Goal: Task Accomplishment & Management: Use online tool/utility

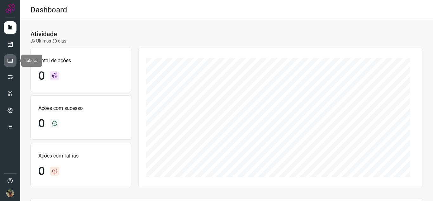
click at [12, 56] on link at bounding box center [10, 60] width 13 height 13
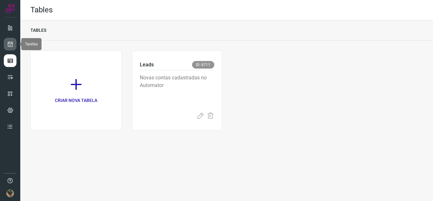
click at [11, 44] on icon at bounding box center [10, 44] width 7 height 6
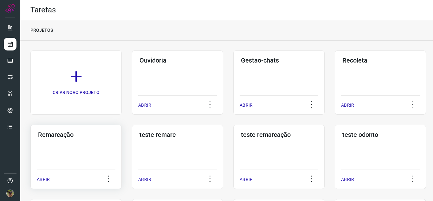
click at [132, 139] on div "Remarcação ABRIR" at bounding box center [177, 157] width 91 height 64
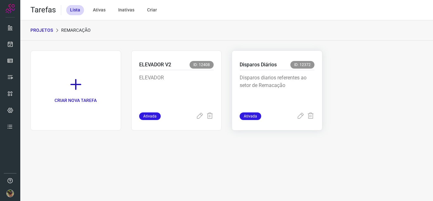
click at [277, 85] on p "Disparos diarios referentes ao setor de Remacação" at bounding box center [277, 90] width 75 height 32
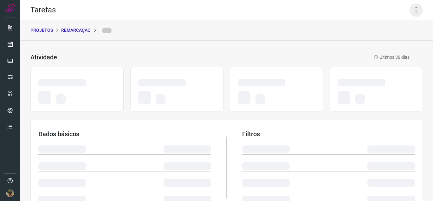
click at [411, 14] on icon at bounding box center [416, 9] width 13 height 13
click at [417, 11] on icon at bounding box center [416, 9] width 13 height 13
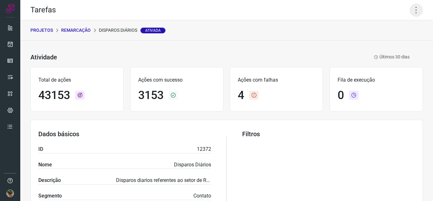
click at [414, 8] on icon at bounding box center [416, 9] width 13 height 13
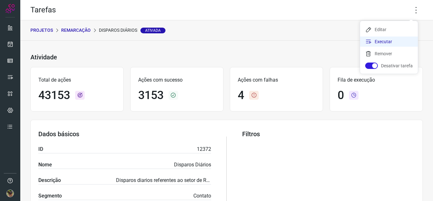
click at [391, 42] on li "Executar" at bounding box center [389, 41] width 58 height 10
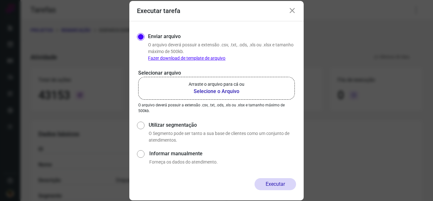
click at [227, 96] on label "Arraste o arquivo para cá ou Selecione o Arquivo" at bounding box center [216, 88] width 157 height 23
click at [0, 0] on input "Arraste o arquivo para cá ou Selecione o Arquivo" at bounding box center [0, 0] width 0 height 0
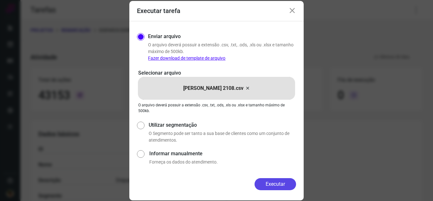
click at [263, 181] on button "Executar" at bounding box center [276, 184] width 42 height 12
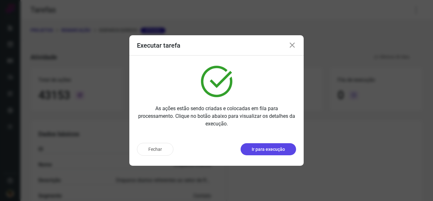
click at [271, 149] on p "Ir para execução" at bounding box center [268, 149] width 33 height 7
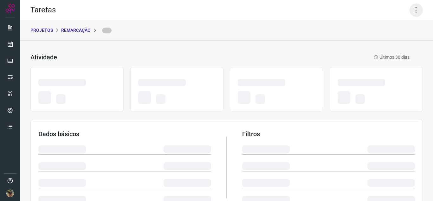
click at [410, 11] on icon at bounding box center [416, 9] width 13 height 13
click at [413, 16] on icon at bounding box center [416, 9] width 13 height 13
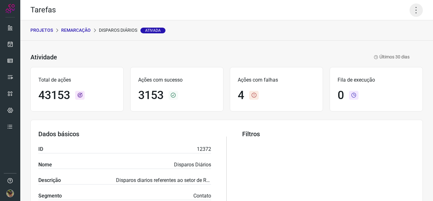
click at [412, 12] on icon at bounding box center [416, 9] width 13 height 13
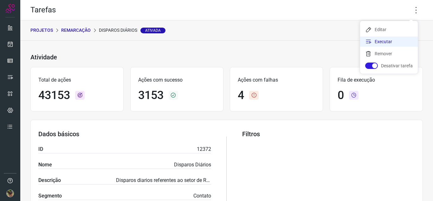
click at [394, 43] on li "Executar" at bounding box center [389, 41] width 58 height 10
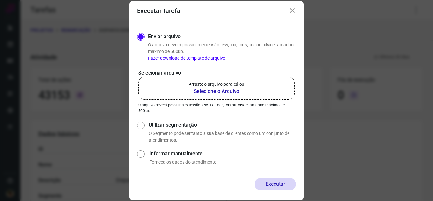
click at [227, 83] on p "Arraste o arquivo para cá ou" at bounding box center [217, 84] width 56 height 7
click at [0, 0] on input "Arraste o arquivo para cá ou Selecione o Arquivo" at bounding box center [0, 0] width 0 height 0
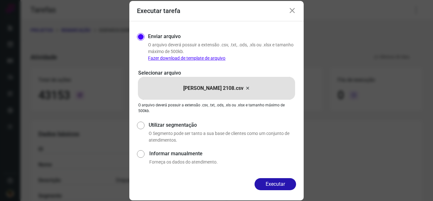
click at [288, 10] on div "Executar tarefa" at bounding box center [216, 11] width 175 height 20
click at [294, 11] on icon at bounding box center [293, 11] width 8 height 8
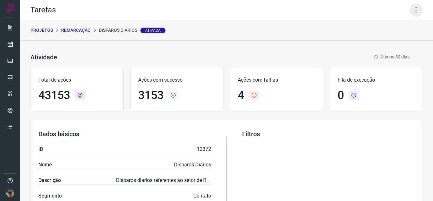
click at [410, 11] on icon at bounding box center [416, 9] width 13 height 13
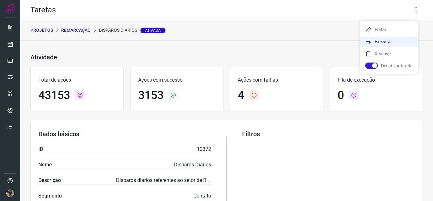
click at [383, 42] on li "Executar" at bounding box center [389, 41] width 58 height 10
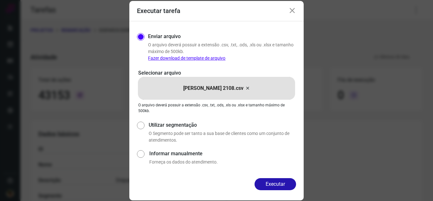
click at [254, 88] on div "Marcela Gonçalves 2108.csv" at bounding box center [216, 88] width 157 height 23
click at [0, 0] on input "Marcela Gonçalves 2108.csv" at bounding box center [0, 0] width 0 height 0
click at [269, 184] on button "Executar" at bounding box center [276, 184] width 42 height 12
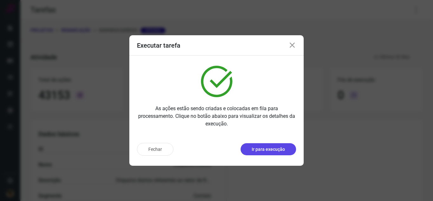
click at [273, 151] on p "Ir para execução" at bounding box center [268, 149] width 33 height 7
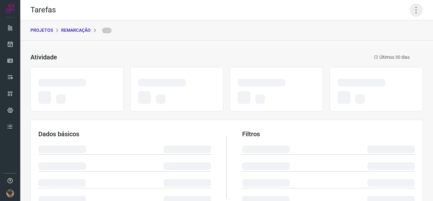
click at [413, 10] on icon at bounding box center [416, 9] width 13 height 13
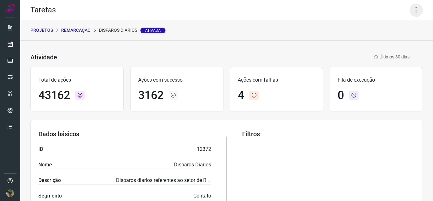
click at [415, 13] on icon at bounding box center [416, 9] width 13 height 13
click at [377, 47] on ul "Editar Executar Remover Desativar tarefa" at bounding box center [389, 47] width 58 height 53
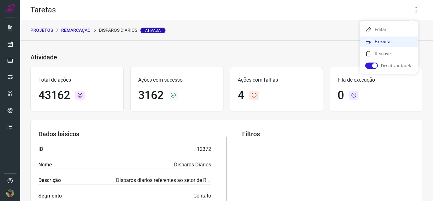
click at [379, 41] on li "Executar" at bounding box center [389, 41] width 58 height 10
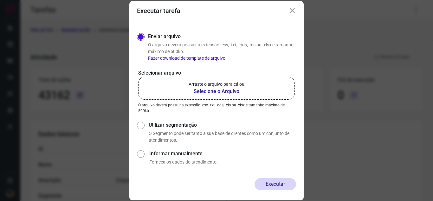
click at [244, 91] on b "Selecione o Arquivo" at bounding box center [217, 92] width 56 height 8
click at [0, 0] on input "Arraste o arquivo para cá ou Selecione o Arquivo" at bounding box center [0, 0] width 0 height 0
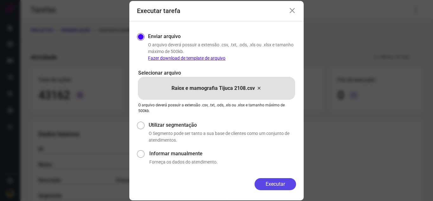
click at [268, 183] on button "Executar" at bounding box center [276, 184] width 42 height 12
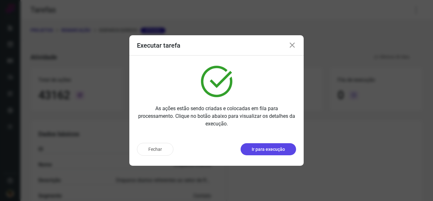
click at [274, 148] on p "Ir para execução" at bounding box center [268, 149] width 33 height 7
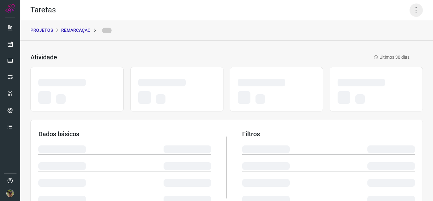
click at [415, 16] on icon at bounding box center [416, 9] width 13 height 13
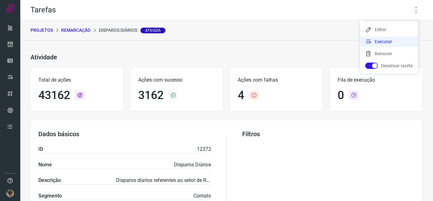
click at [385, 46] on li "Executar" at bounding box center [389, 41] width 58 height 10
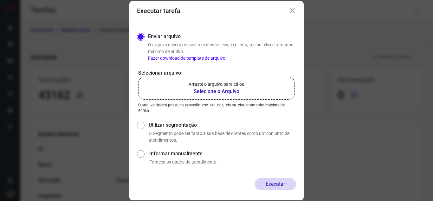
click at [217, 85] on p "Arraste o arquivo para cá ou" at bounding box center [217, 84] width 56 height 7
click at [0, 0] on input "Arraste o arquivo para cá ou Selecione o Arquivo" at bounding box center [0, 0] width 0 height 0
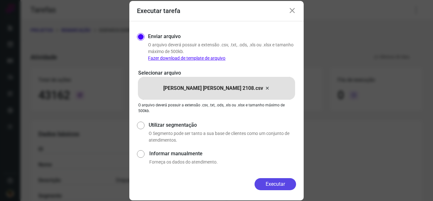
click at [272, 186] on button "Executar" at bounding box center [276, 184] width 42 height 12
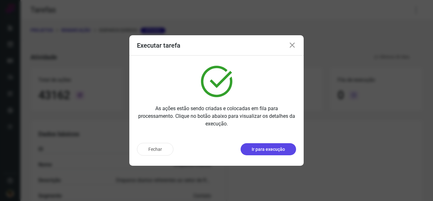
click at [275, 154] on button "Ir para execução" at bounding box center [269, 149] width 56 height 12
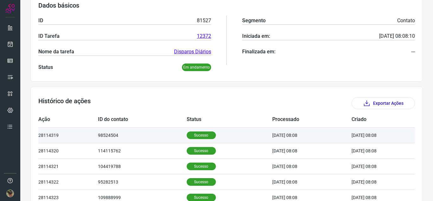
scroll to position [27, 0]
